Goal: Obtain resource: Download file/media

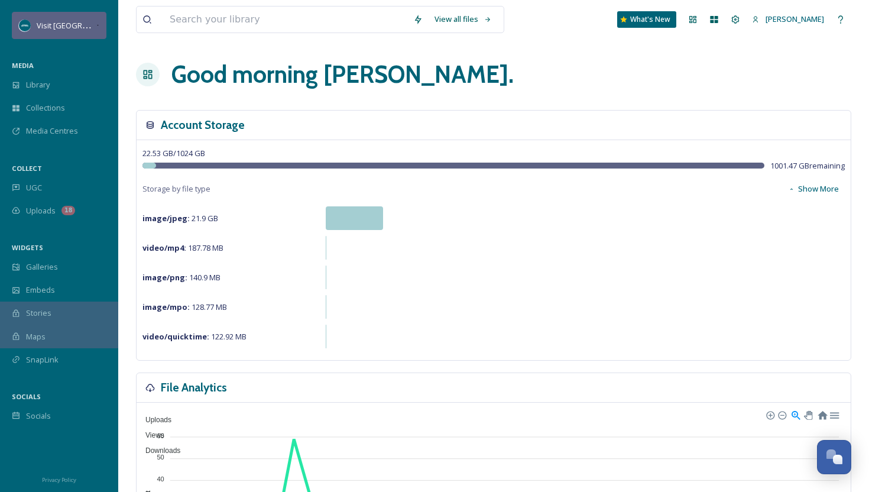
click at [79, 14] on div "Visit [GEOGRAPHIC_DATA][US_STATE]" at bounding box center [59, 25] width 95 height 27
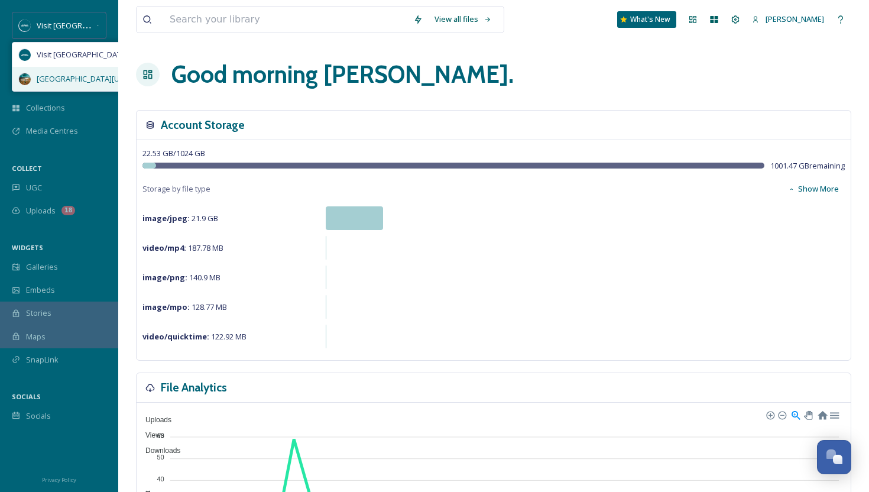
click at [79, 81] on span "[GEOGRAPHIC_DATA][US_STATE]" at bounding box center [94, 78] width 115 height 11
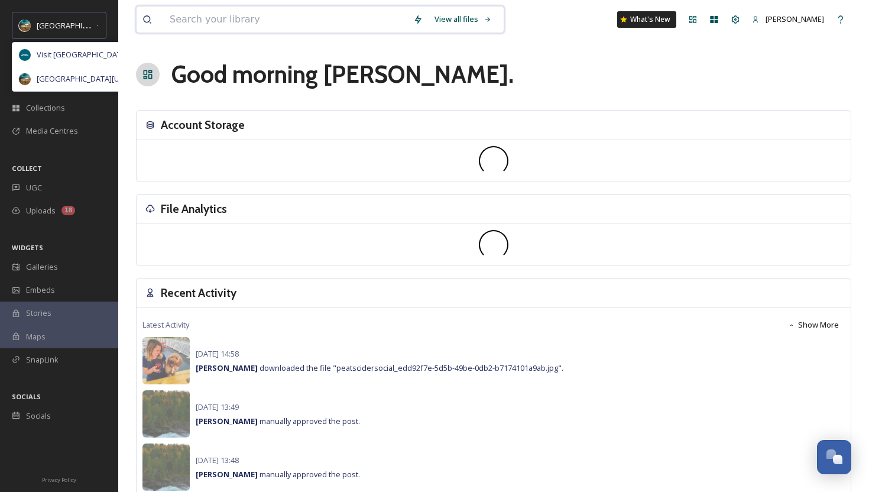
click at [224, 21] on input at bounding box center [286, 20] width 244 height 26
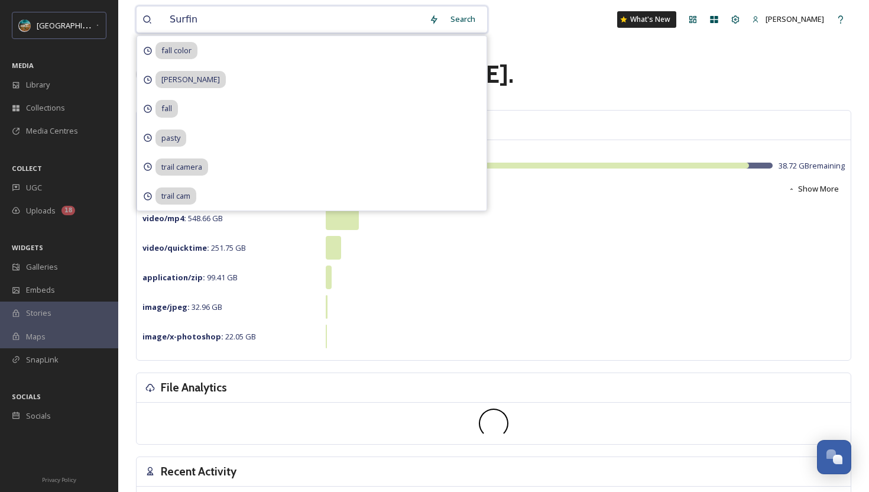
type input "Surfing"
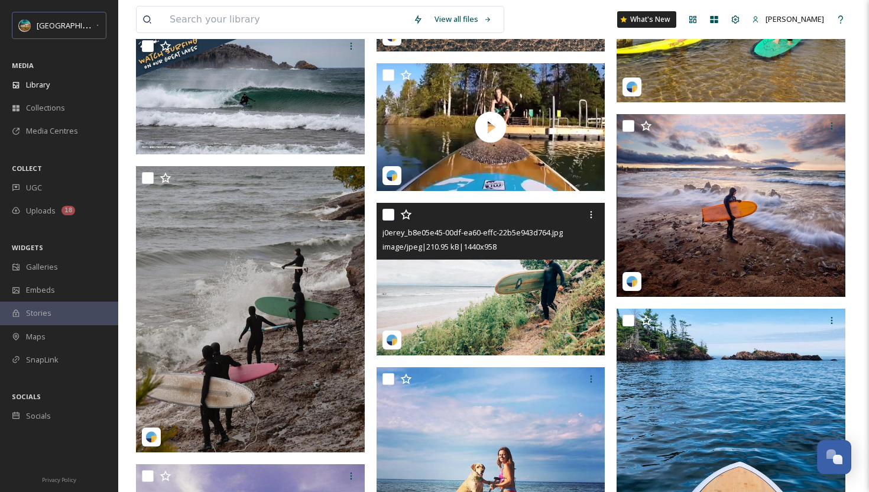
scroll to position [846, 0]
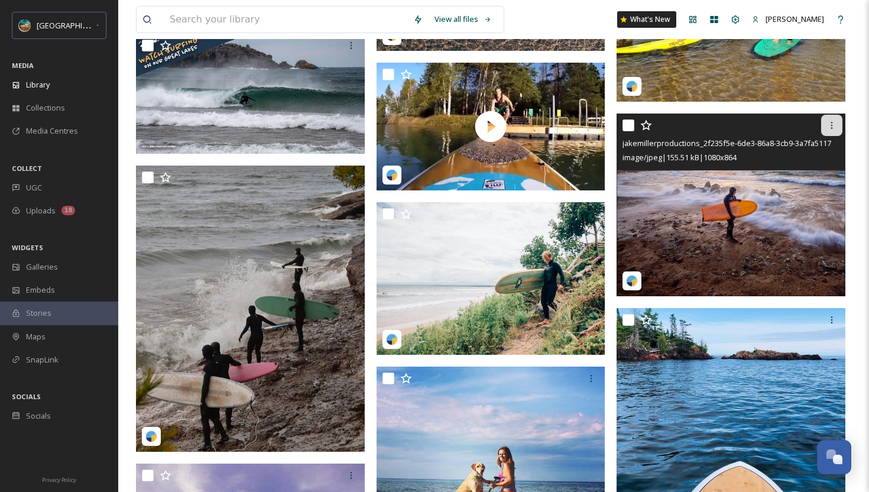
click at [831, 126] on icon at bounding box center [831, 125] width 9 height 9
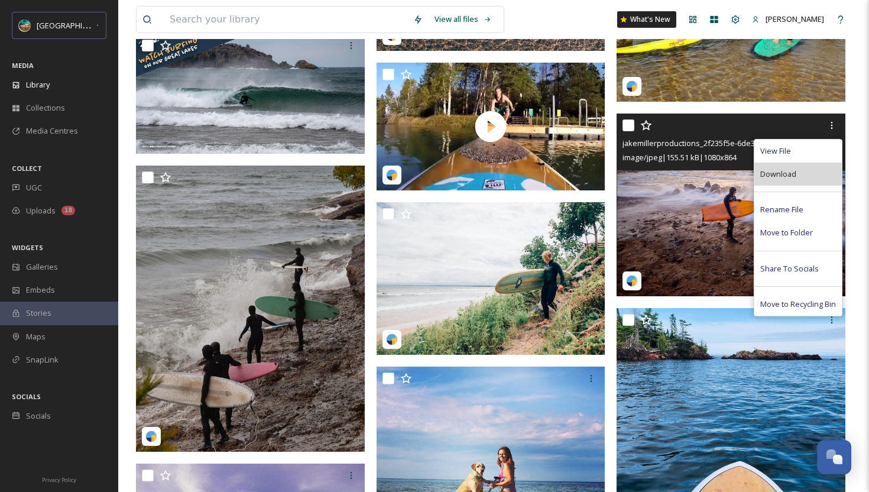
click at [812, 171] on div "Download" at bounding box center [797, 174] width 87 height 23
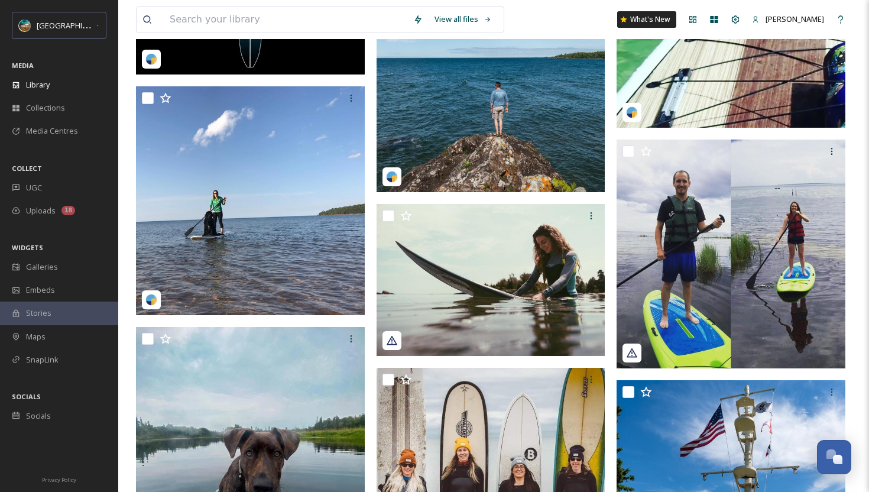
scroll to position [1753, 0]
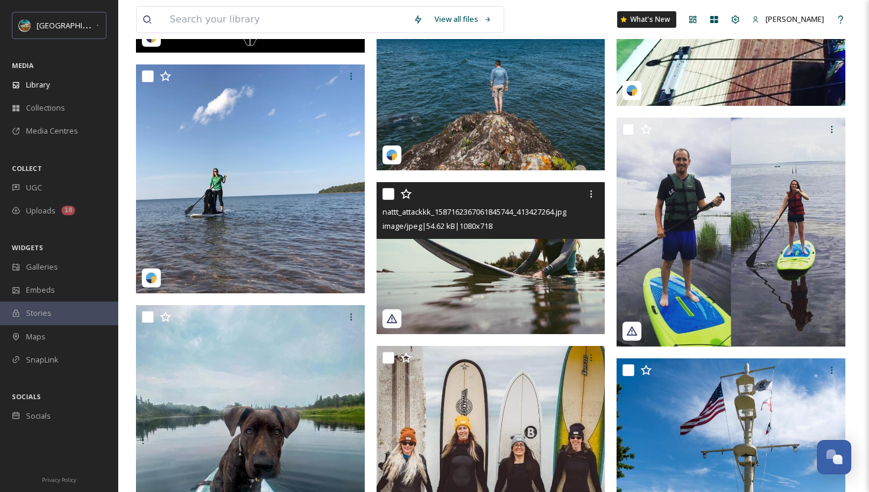
click at [527, 266] on img at bounding box center [491, 258] width 229 height 152
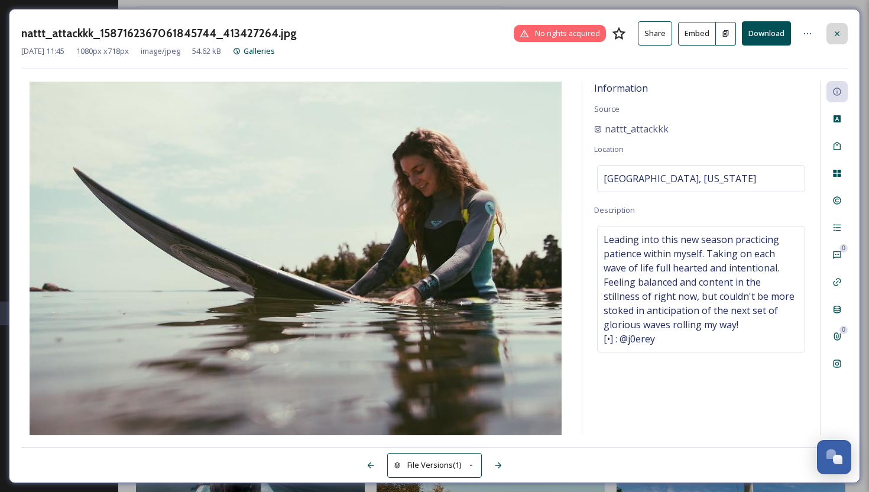
click at [834, 36] on icon at bounding box center [836, 33] width 9 height 9
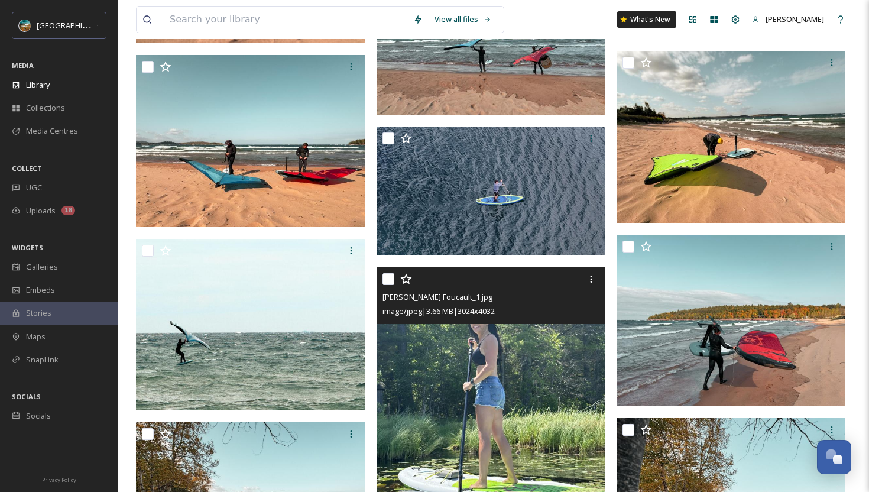
scroll to position [3130, 0]
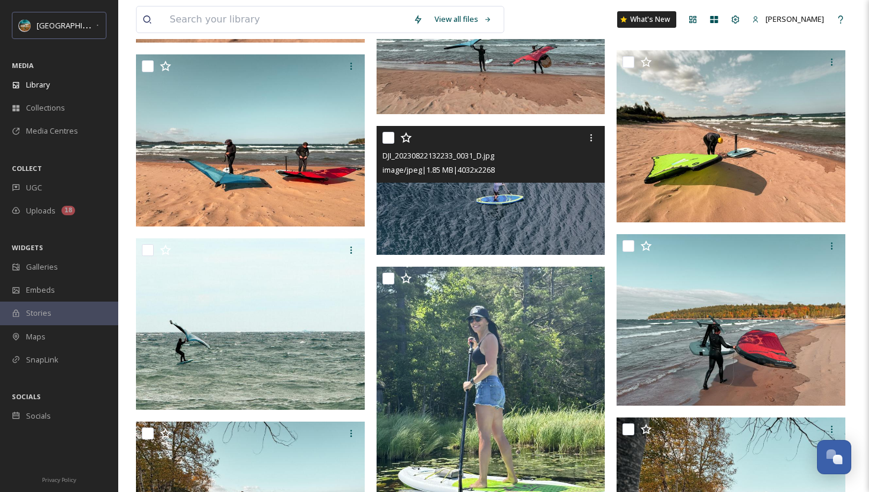
click at [515, 222] on img at bounding box center [491, 190] width 229 height 129
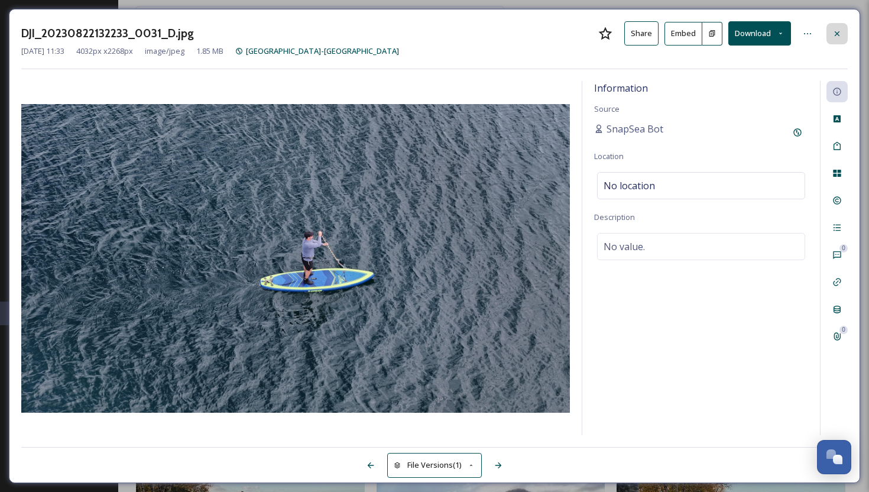
click at [842, 39] on div at bounding box center [836, 33] width 21 height 21
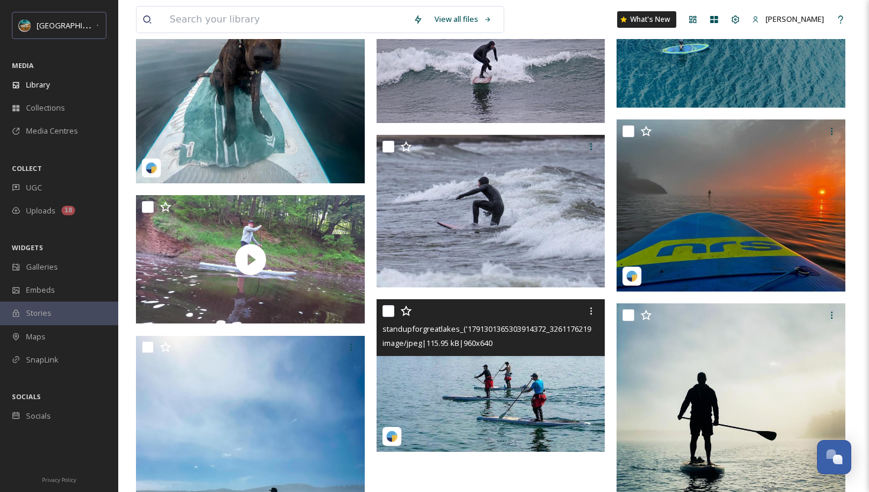
scroll to position [4162, 0]
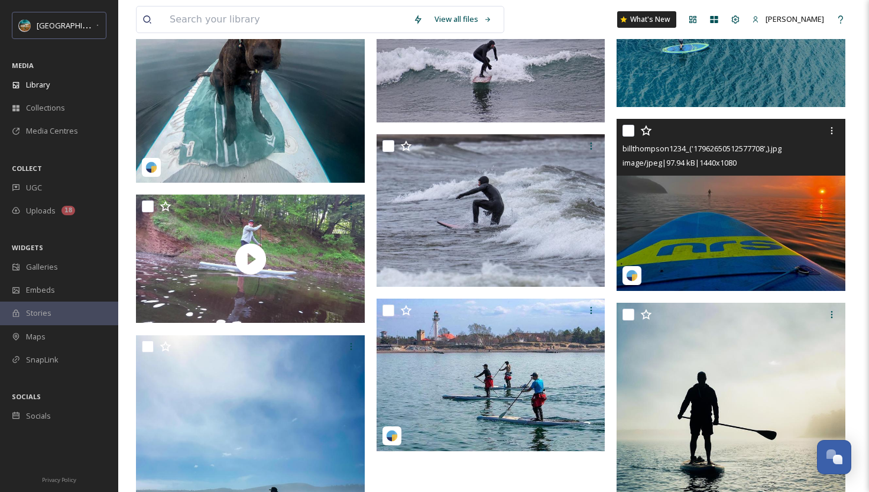
click at [759, 206] on img at bounding box center [731, 204] width 229 height 171
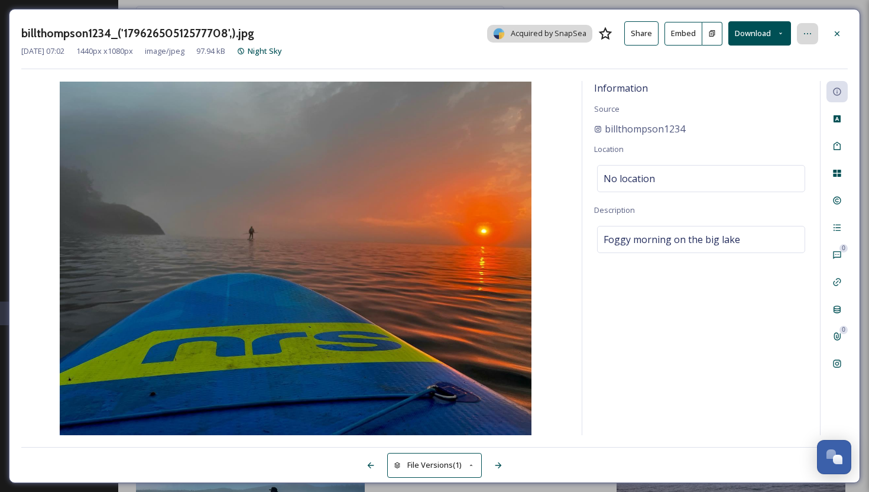
click at [814, 36] on div at bounding box center [807, 33] width 21 height 21
click at [656, 89] on div "Information Source billthompson1234 Location No location Description Foggy morn…" at bounding box center [701, 258] width 238 height 354
click at [759, 36] on button "Download" at bounding box center [759, 33] width 63 height 24
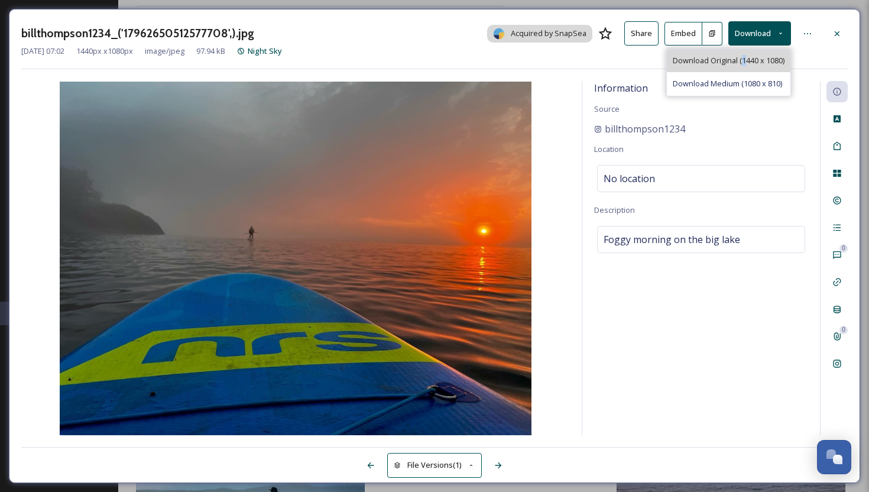
click at [742, 64] on span "Download Original (1440 x 1080)" at bounding box center [729, 60] width 112 height 11
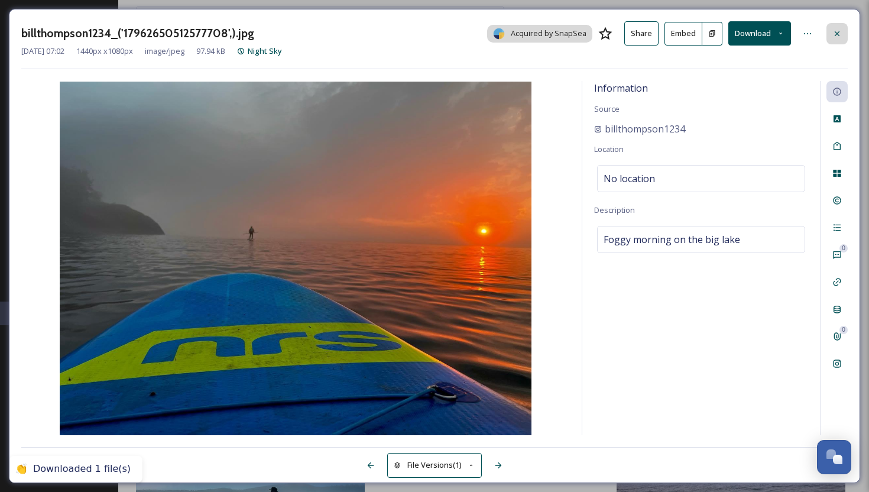
click at [832, 38] on div at bounding box center [836, 33] width 21 height 21
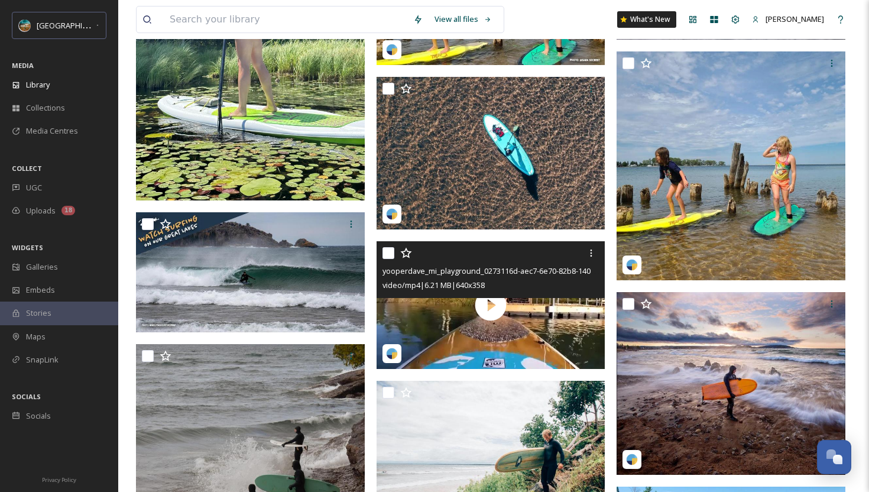
scroll to position [667, 0]
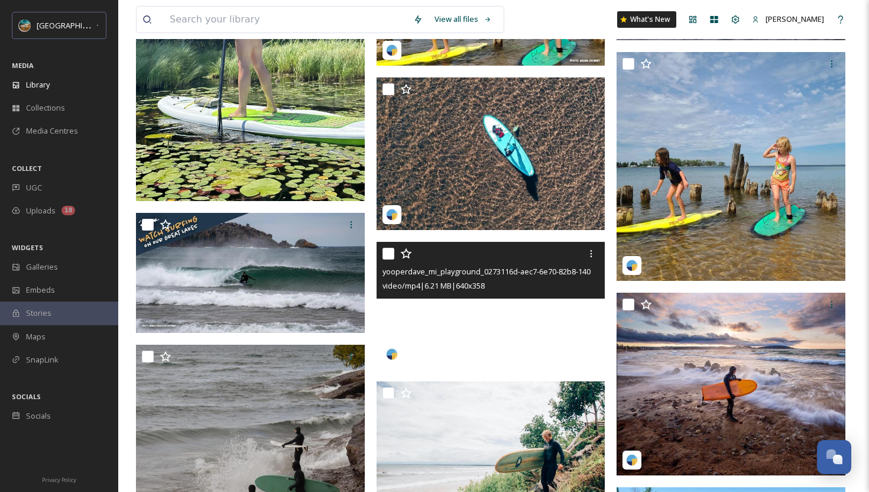
click at [453, 336] on video "yooperdave_mi_playground_0273116d-aec7-6e70-82b8-14009eccba66.mp4" at bounding box center [491, 306] width 229 height 128
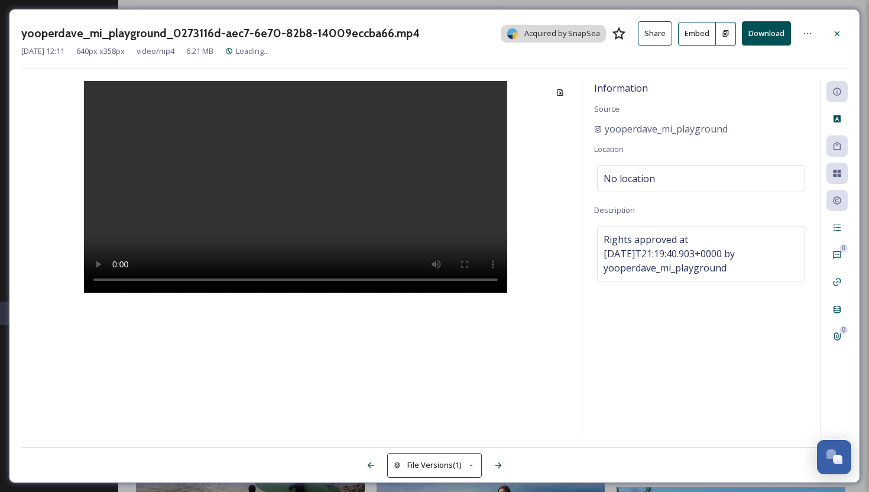
click at [310, 169] on video at bounding box center [295, 187] width 423 height 212
click at [840, 34] on icon at bounding box center [836, 33] width 9 height 9
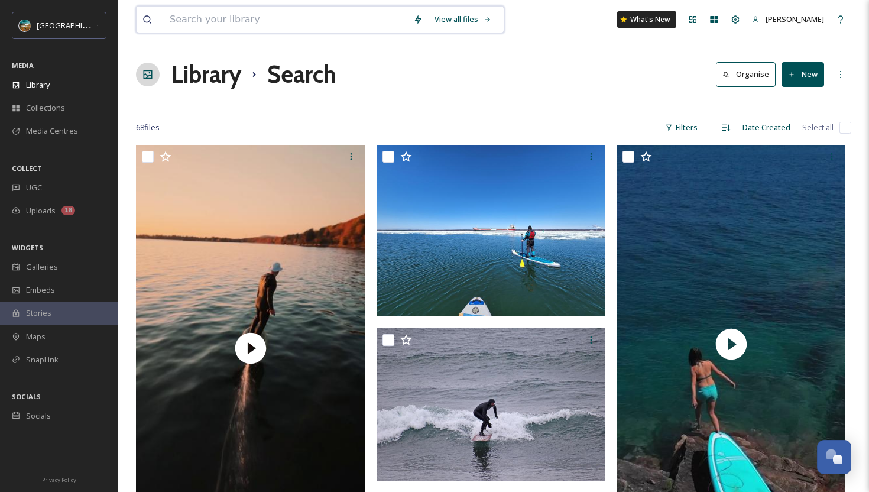
click at [244, 24] on input at bounding box center [286, 20] width 244 height 26
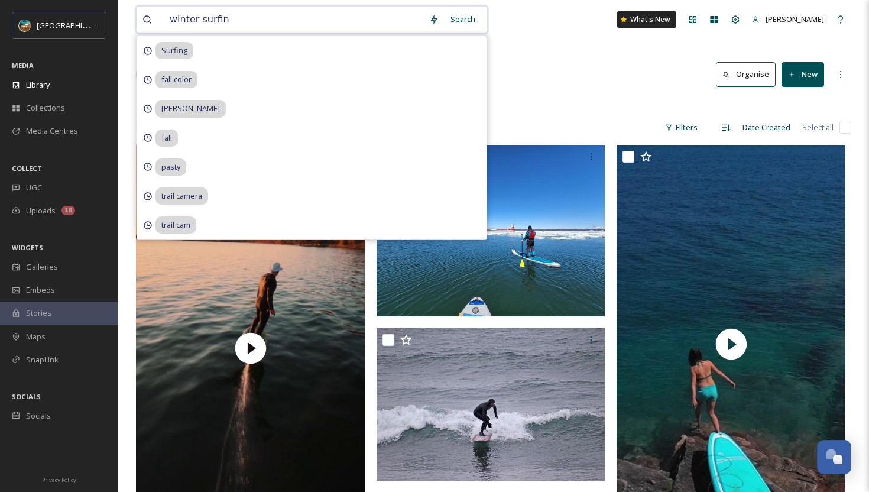
type input "winter surfing"
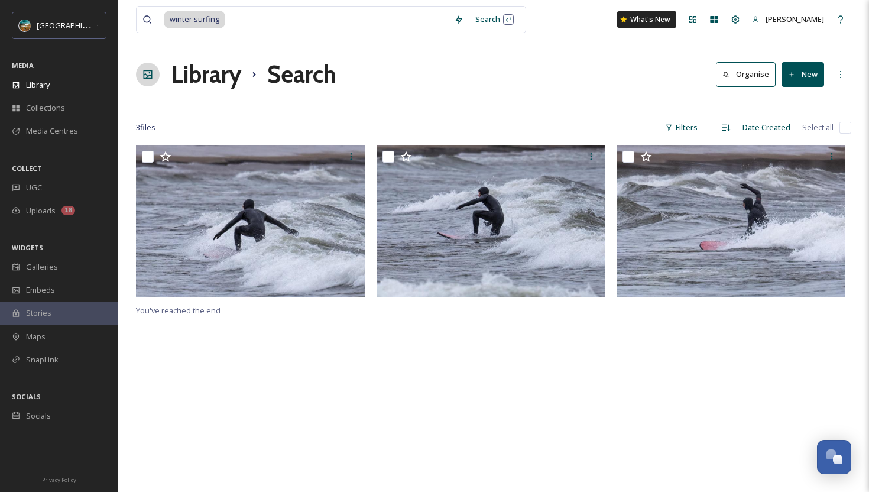
click at [442, 389] on div "You've reached the end" at bounding box center [493, 391] width 715 height 492
